Goal: Information Seeking & Learning: Learn about a topic

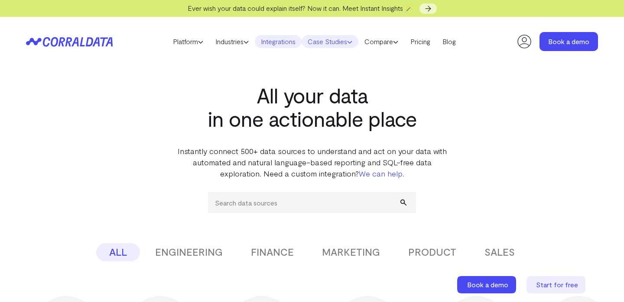
click at [324, 40] on link "Case Studies" at bounding box center [330, 41] width 57 height 13
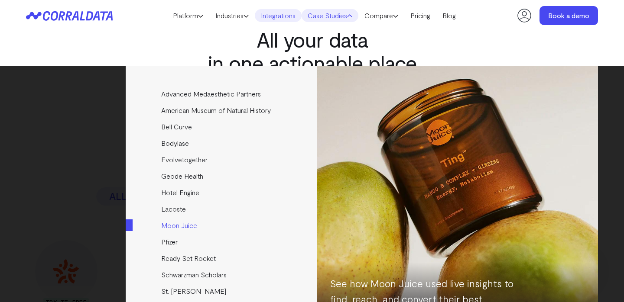
scroll to position [42, 0]
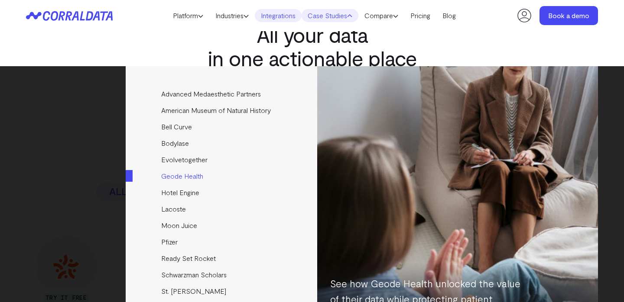
click at [216, 179] on link "Geode Health" at bounding box center [222, 176] width 193 height 16
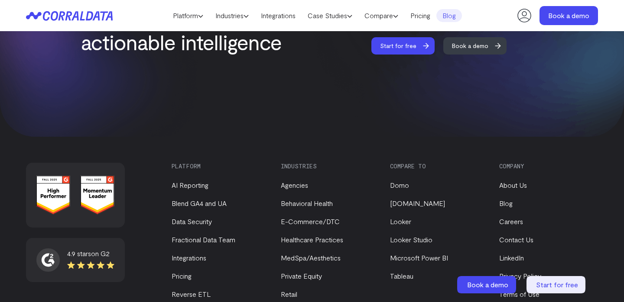
scroll to position [1895, 0]
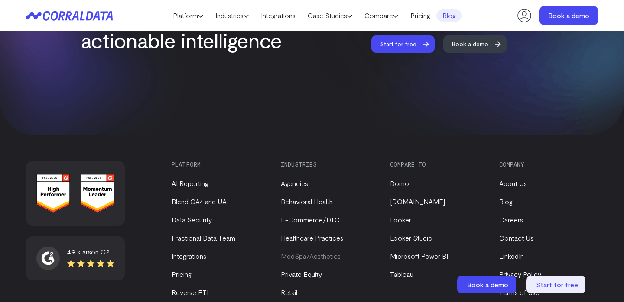
click at [317, 252] on link "MedSpa/Aesthetics" at bounding box center [311, 256] width 60 height 8
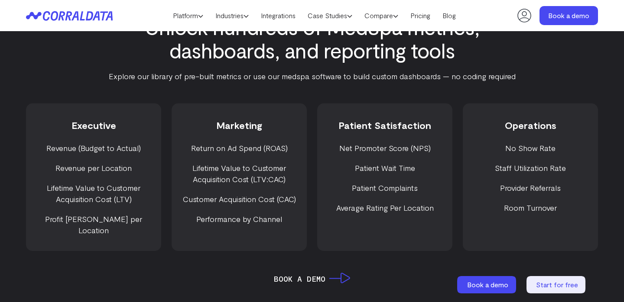
scroll to position [1119, 0]
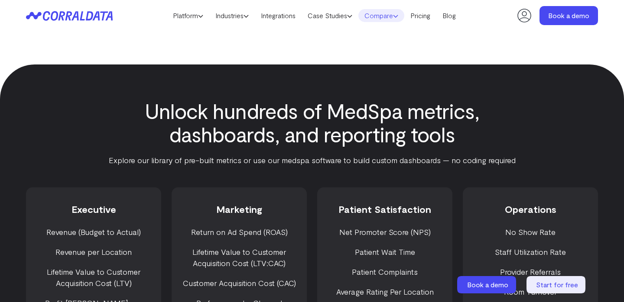
click at [391, 20] on link "Compare" at bounding box center [381, 15] width 46 height 13
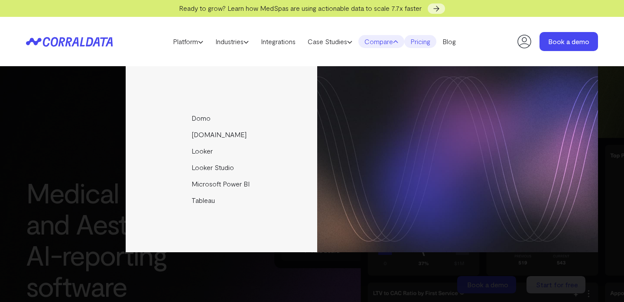
click at [434, 45] on link "Pricing" at bounding box center [420, 41] width 32 height 13
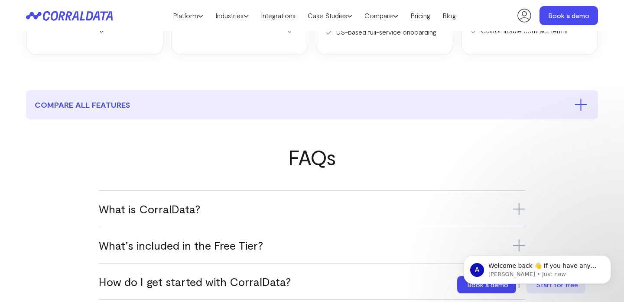
scroll to position [403, 0]
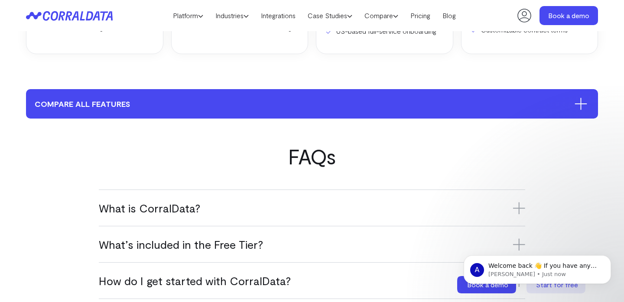
click at [322, 114] on button "compare all features" at bounding box center [312, 103] width 572 height 29
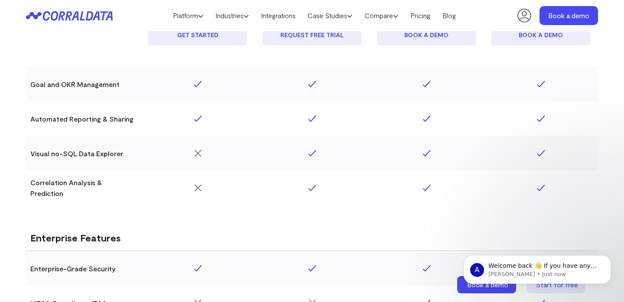
scroll to position [1316, 0]
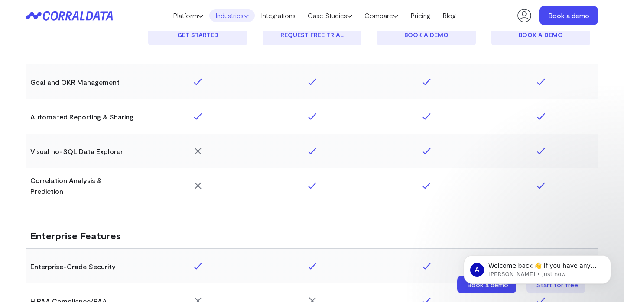
click at [234, 18] on link "Industries" at bounding box center [232, 15] width 46 height 13
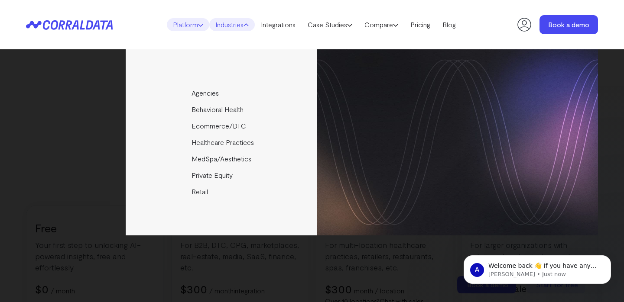
click at [187, 23] on link "Platform" at bounding box center [188, 24] width 42 height 13
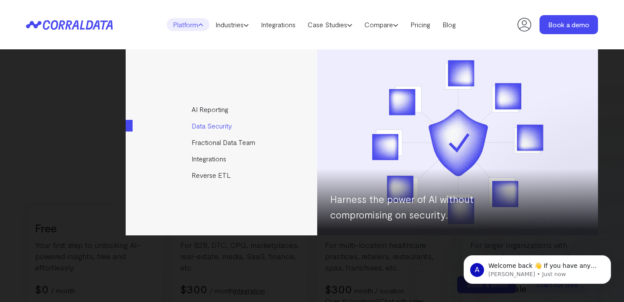
click at [208, 125] on link "Data Security" at bounding box center [222, 126] width 193 height 16
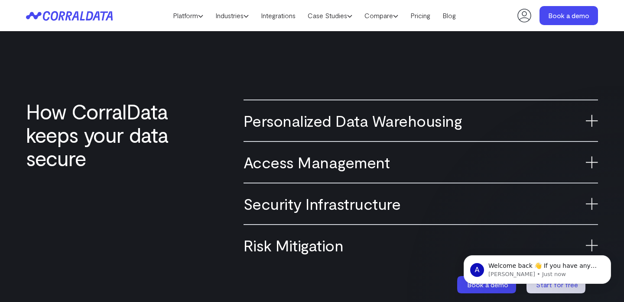
scroll to position [571, 0]
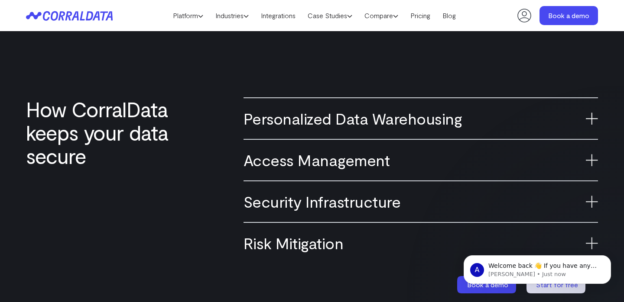
click at [267, 121] on h3 "Personalized Data Warehousing" at bounding box center [421, 118] width 354 height 19
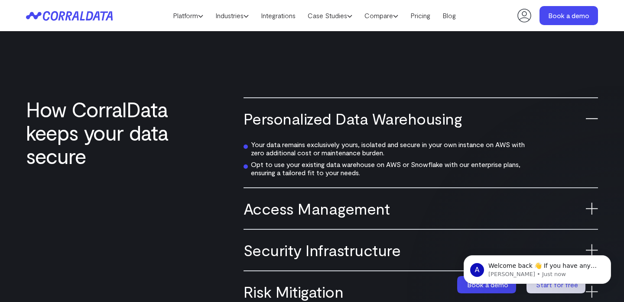
click at [267, 121] on h3 "Personalized Data Warehousing" at bounding box center [421, 118] width 354 height 19
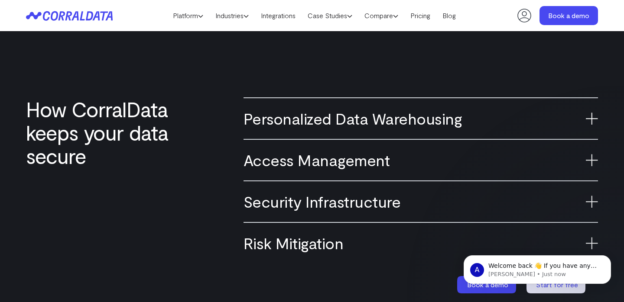
click at [282, 168] on h3 "Access Management" at bounding box center [421, 160] width 354 height 19
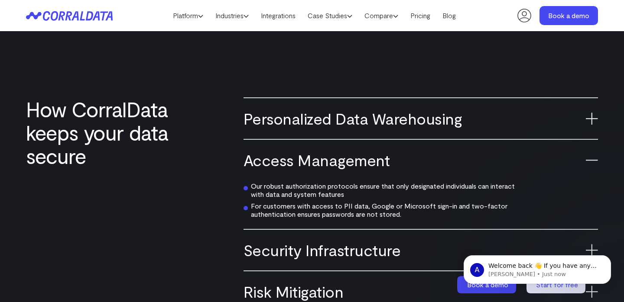
click at [283, 166] on h3 "Access Management" at bounding box center [421, 160] width 354 height 19
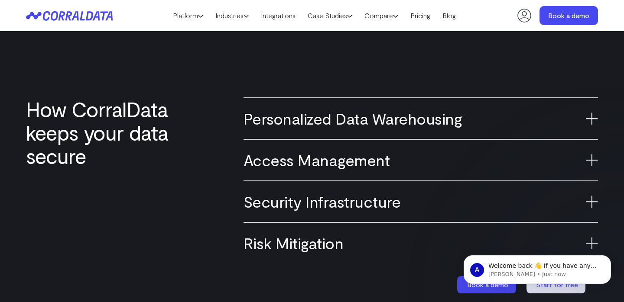
click at [267, 204] on h3 "Security Infrastructure" at bounding box center [421, 201] width 354 height 19
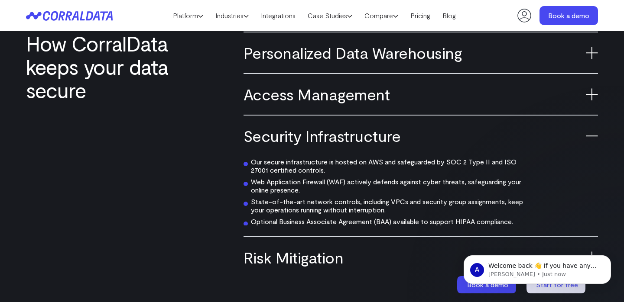
scroll to position [640, 0]
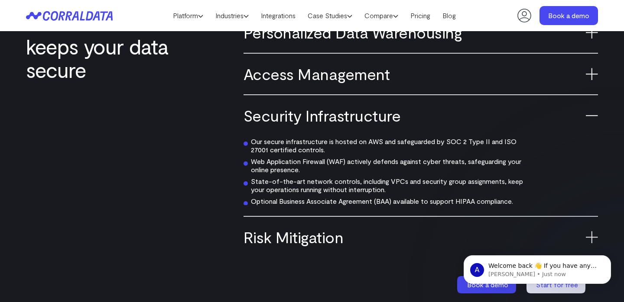
click at [273, 233] on h3 "Risk Mitigation" at bounding box center [421, 237] width 354 height 19
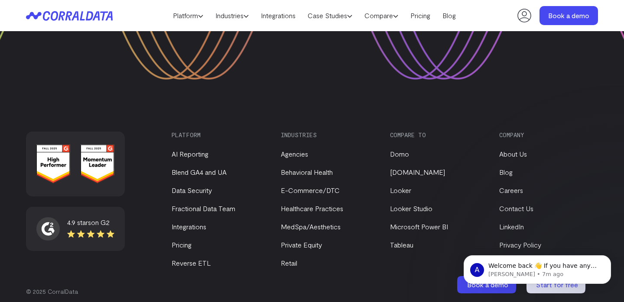
scroll to position [1624, 0]
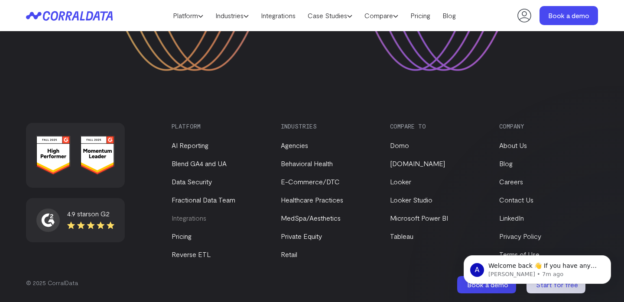
click at [189, 216] on link "Integrations" at bounding box center [189, 218] width 35 height 8
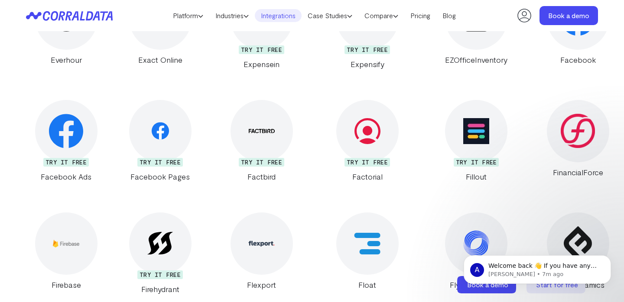
scroll to position [4939, 0]
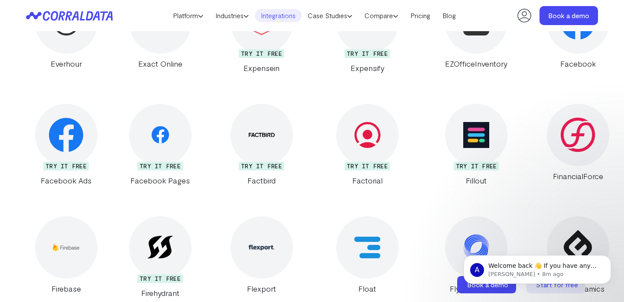
click at [83, 118] on img at bounding box center [66, 135] width 34 height 34
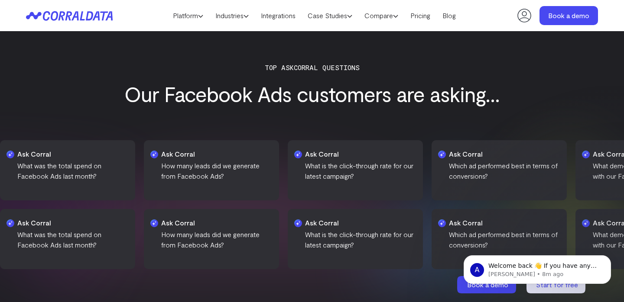
scroll to position [912, 0]
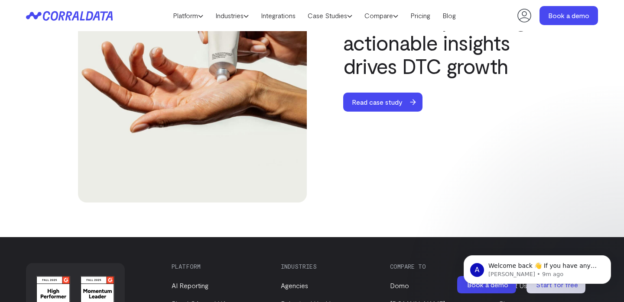
scroll to position [3178, 0]
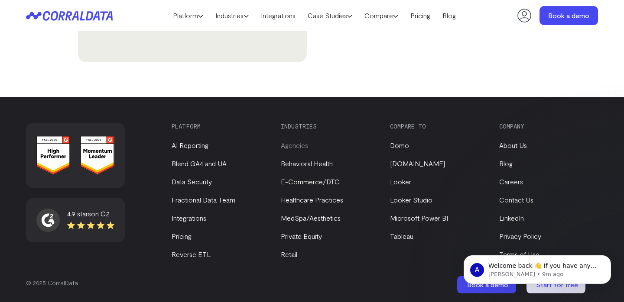
click at [300, 147] on link "Agencies" at bounding box center [294, 145] width 27 height 8
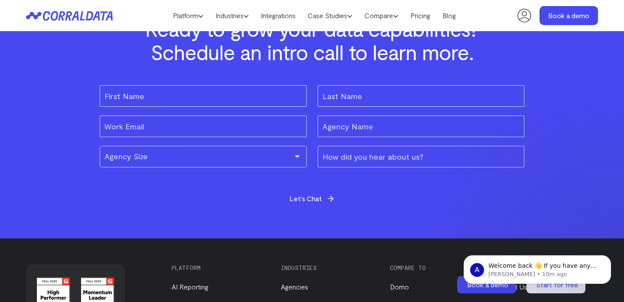
scroll to position [2771, 0]
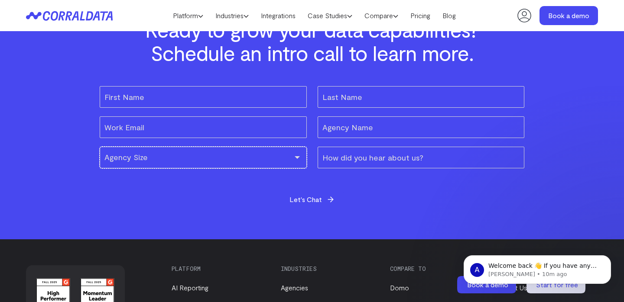
click at [268, 168] on div "Agency Size" at bounding box center [203, 158] width 207 height 22
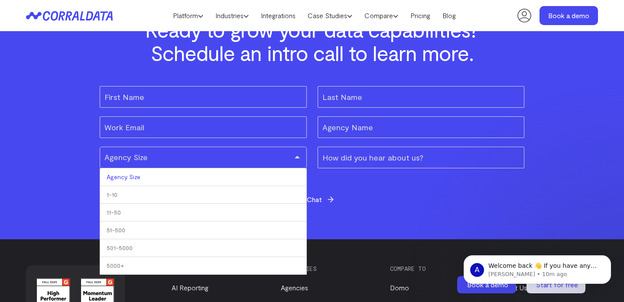
click at [356, 203] on div "Let's Chat" at bounding box center [312, 199] width 425 height 19
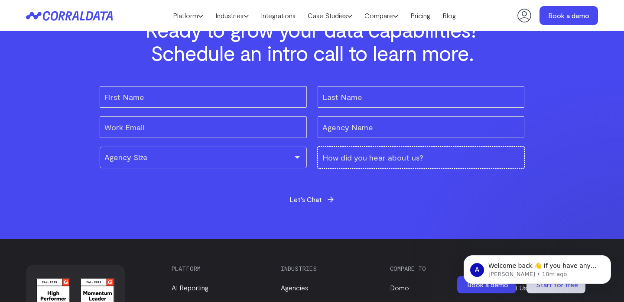
click at [359, 154] on input "How did you hear about us?" at bounding box center [421, 158] width 207 height 22
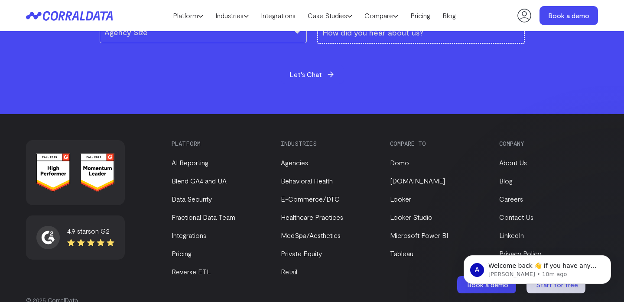
scroll to position [2902, 0]
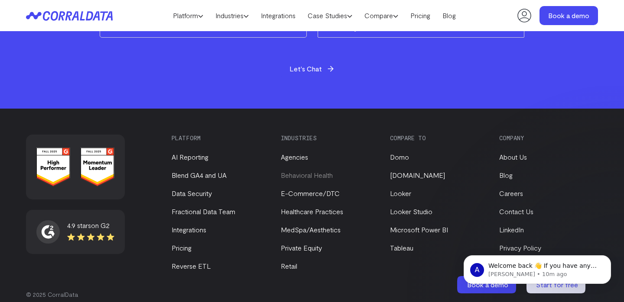
click at [327, 179] on link "Behavioral Health" at bounding box center [307, 175] width 52 height 8
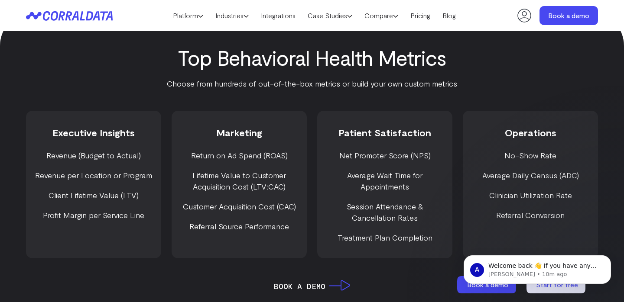
scroll to position [1100, 0]
